Goal: Check status: Check status

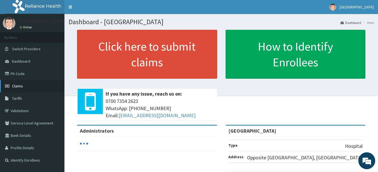
click at [34, 86] on link "Claims" at bounding box center [32, 86] width 65 height 12
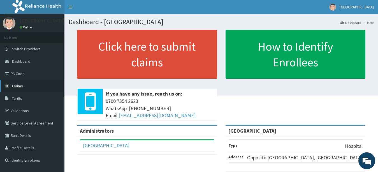
click at [20, 85] on span "Claims" at bounding box center [17, 85] width 11 height 5
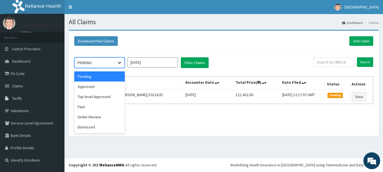
click at [120, 62] on icon at bounding box center [120, 63] width 6 height 6
click at [92, 116] on div "Under Review" at bounding box center [99, 117] width 50 height 10
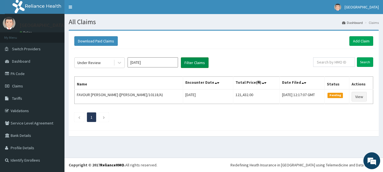
click at [198, 61] on button "Filter Claims" at bounding box center [195, 62] width 28 height 11
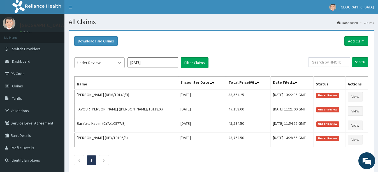
click at [119, 60] on icon at bounding box center [120, 63] width 6 height 6
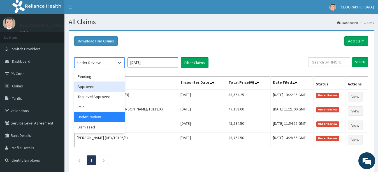
click at [95, 87] on div "Approved" at bounding box center [99, 86] width 50 height 10
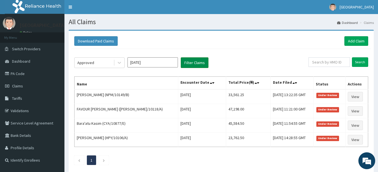
click at [193, 61] on button "Filter Claims" at bounding box center [195, 62] width 28 height 11
